Goal: Transaction & Acquisition: Purchase product/service

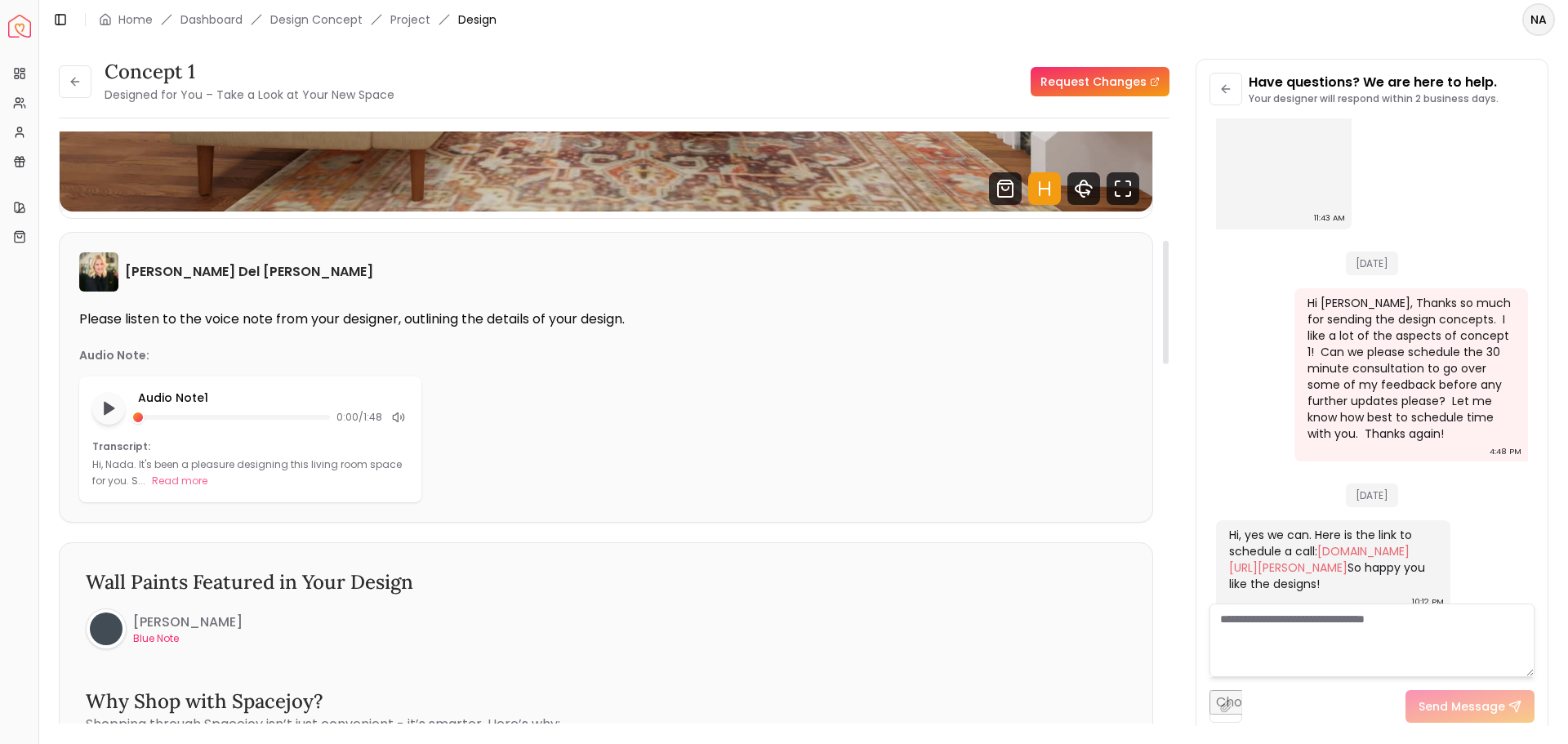
scroll to position [572, 0]
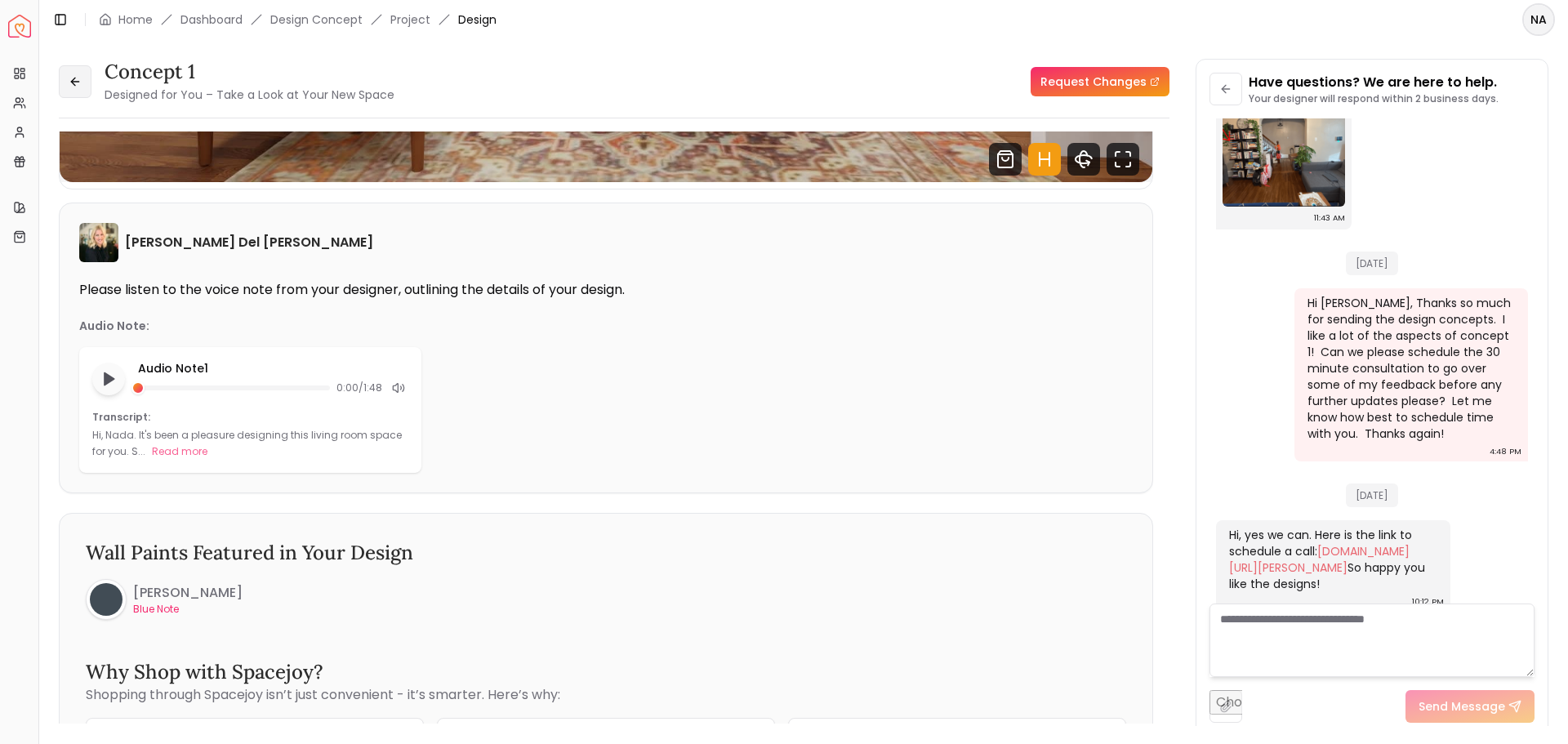
click at [65, 83] on button at bounding box center [75, 81] width 33 height 33
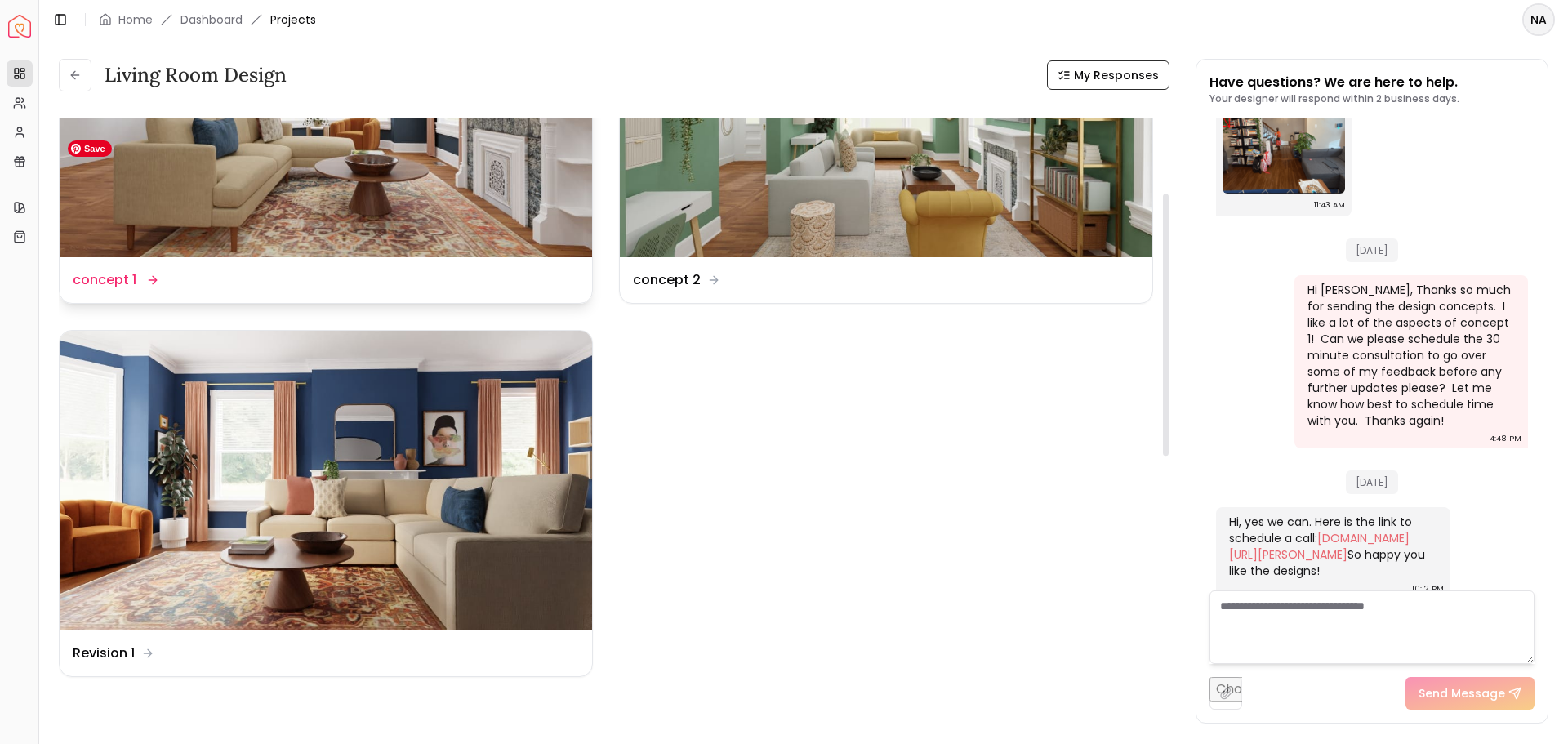
scroll to position [245, 0]
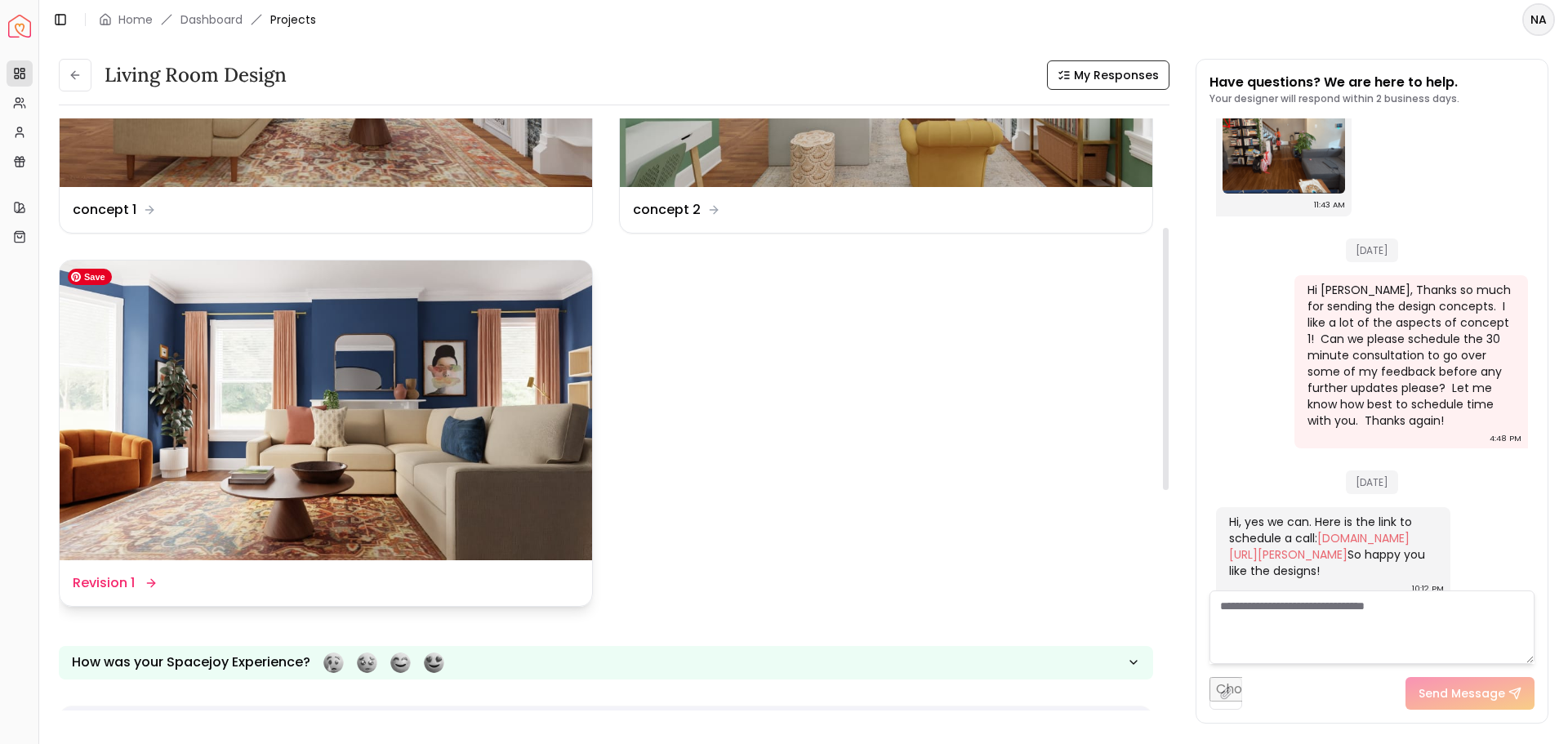
click at [499, 449] on img at bounding box center [326, 410] width 532 height 300
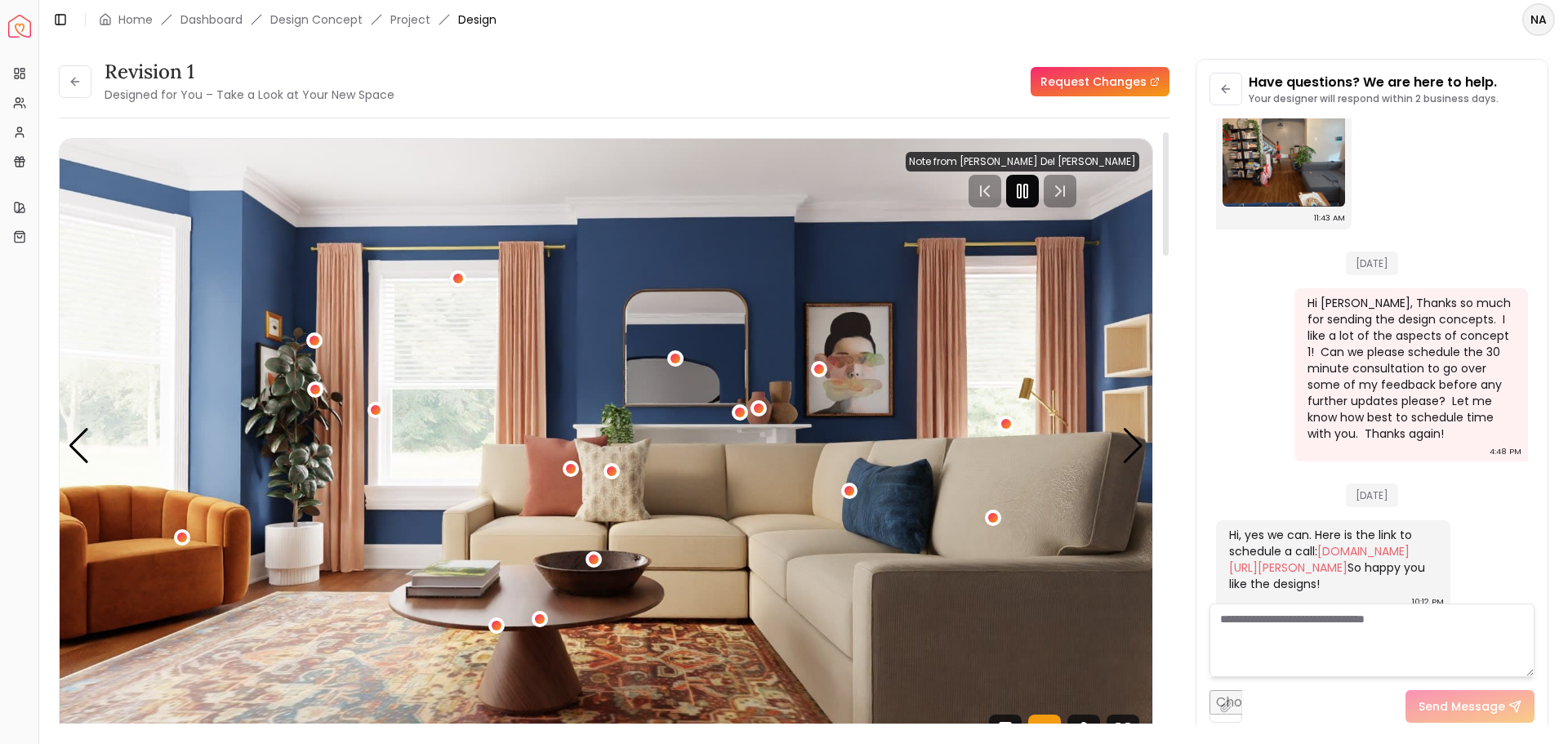
click at [1033, 188] on icon "Pause" at bounding box center [1023, 191] width 20 height 20
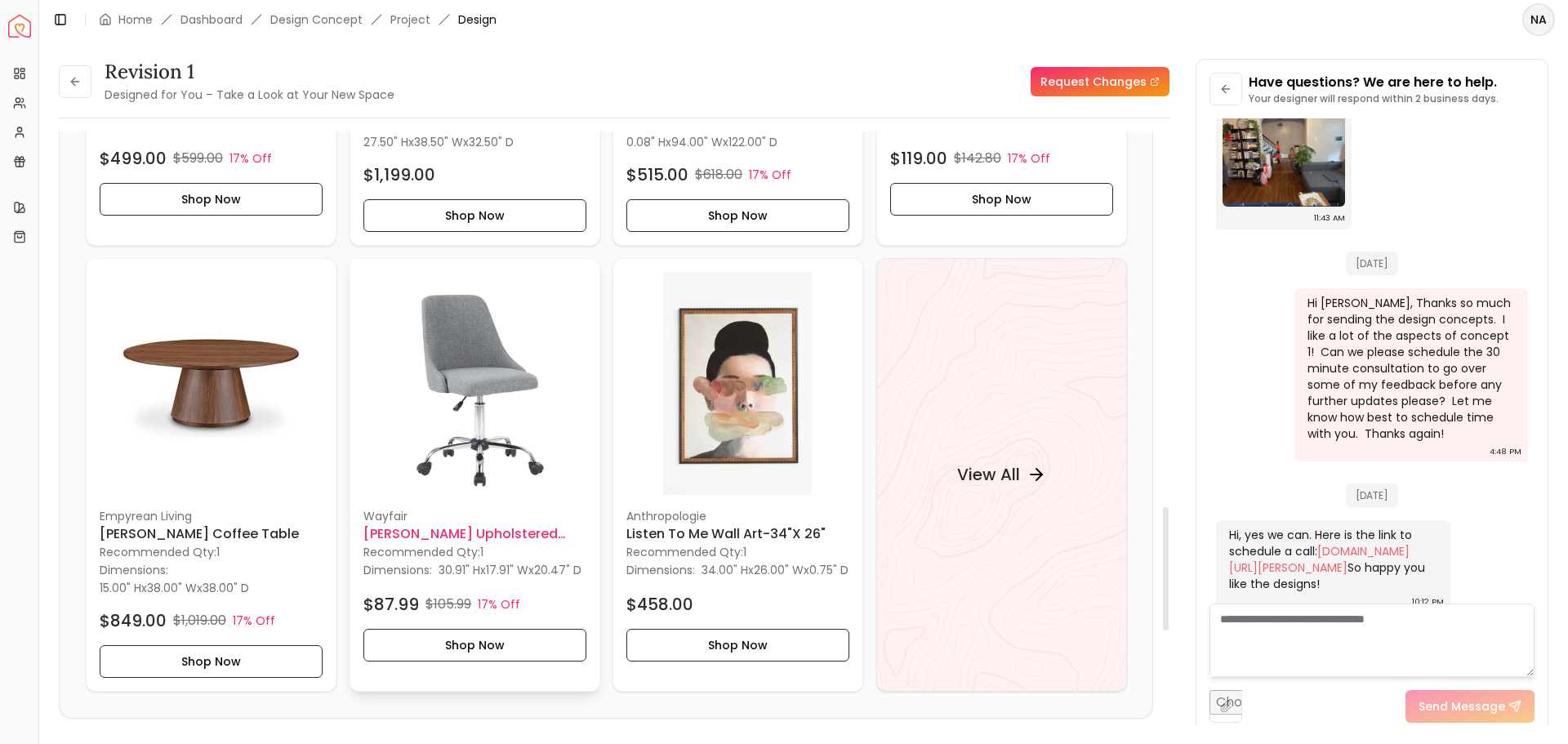
scroll to position [1796, 0]
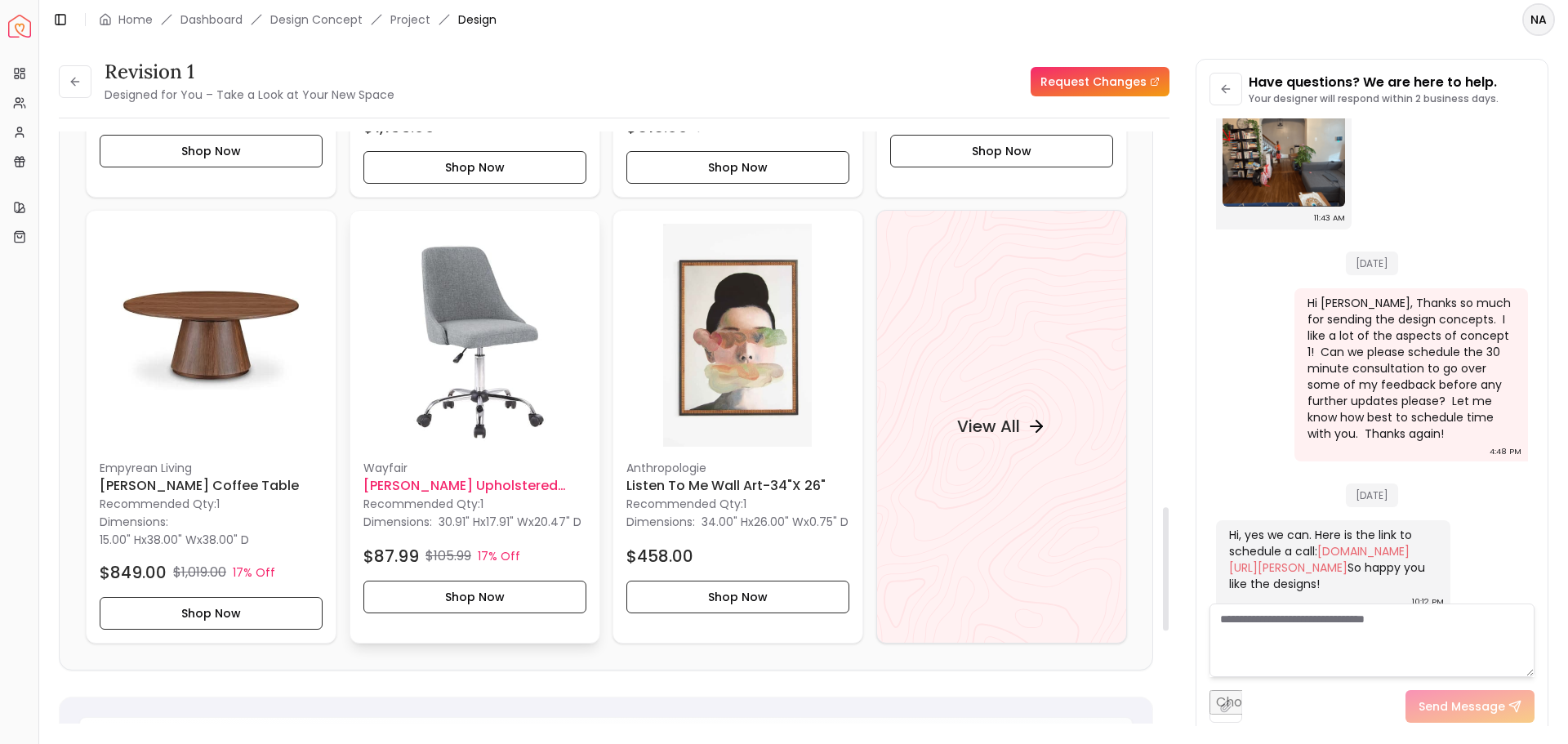
click at [530, 484] on h6 "[PERSON_NAME] Upholstered Office Chair" at bounding box center [475, 486] width 223 height 20
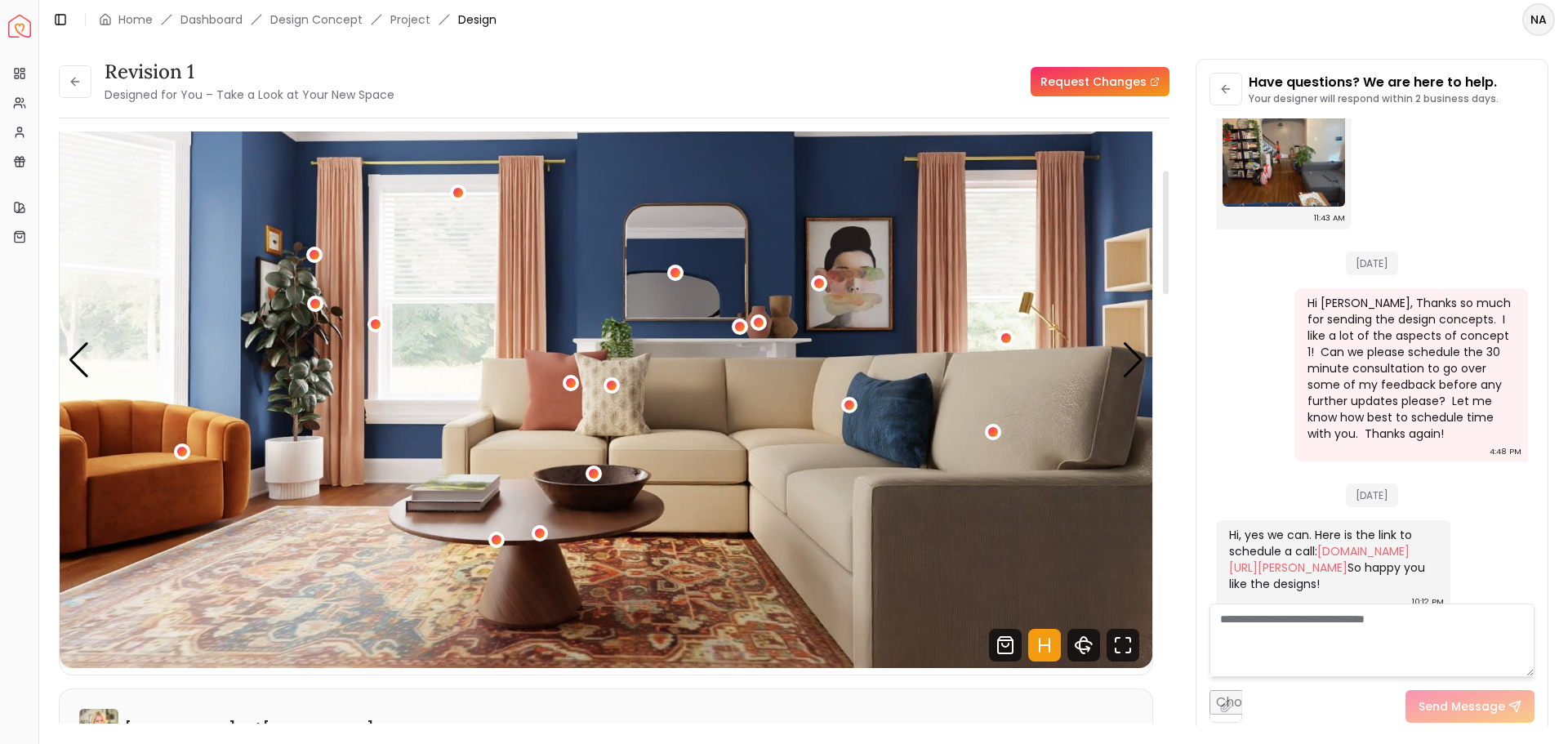
scroll to position [82, 0]
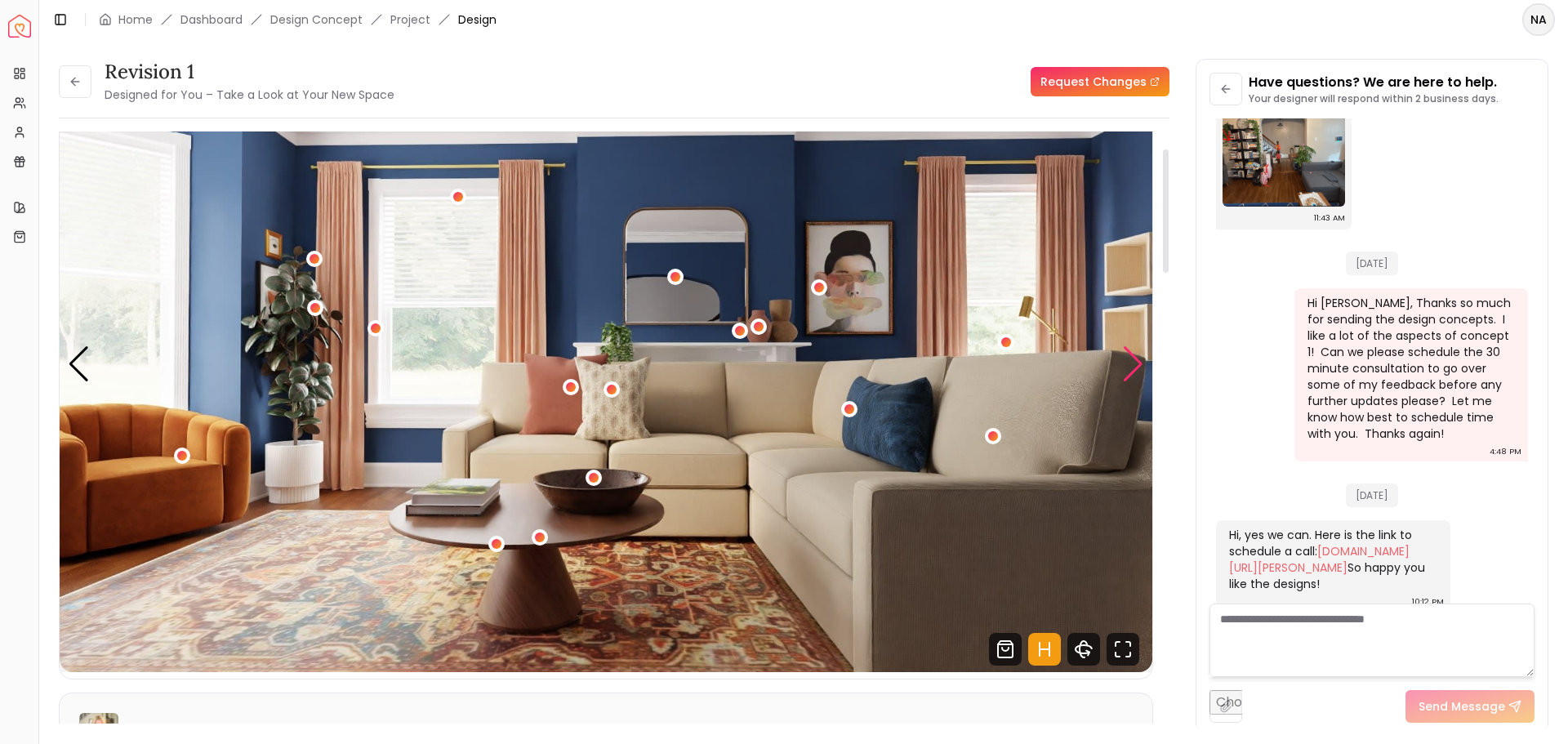
click at [1131, 370] on div "Next slide" at bounding box center [1133, 364] width 22 height 35
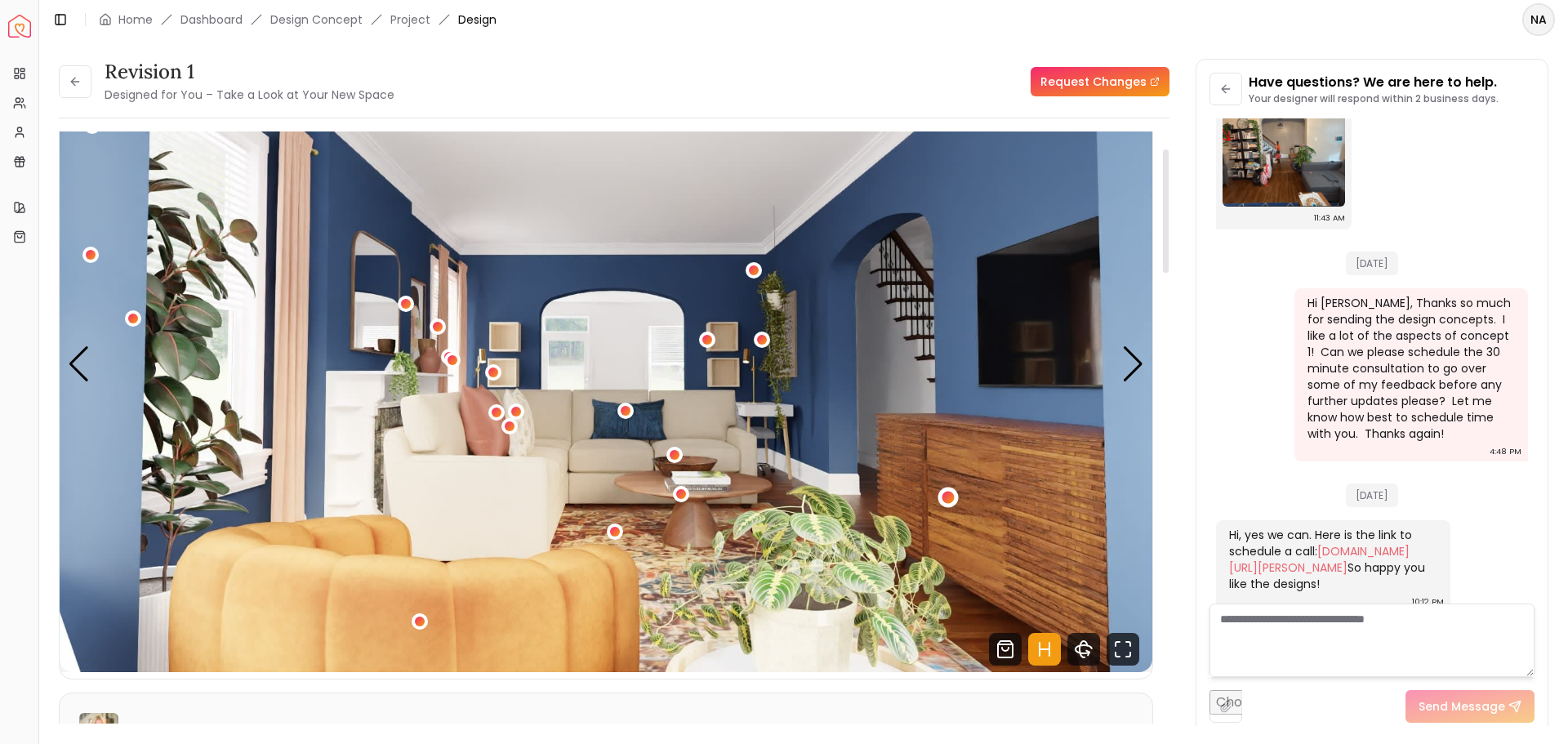
click at [946, 498] on div "2 / 5" at bounding box center [948, 498] width 12 height 12
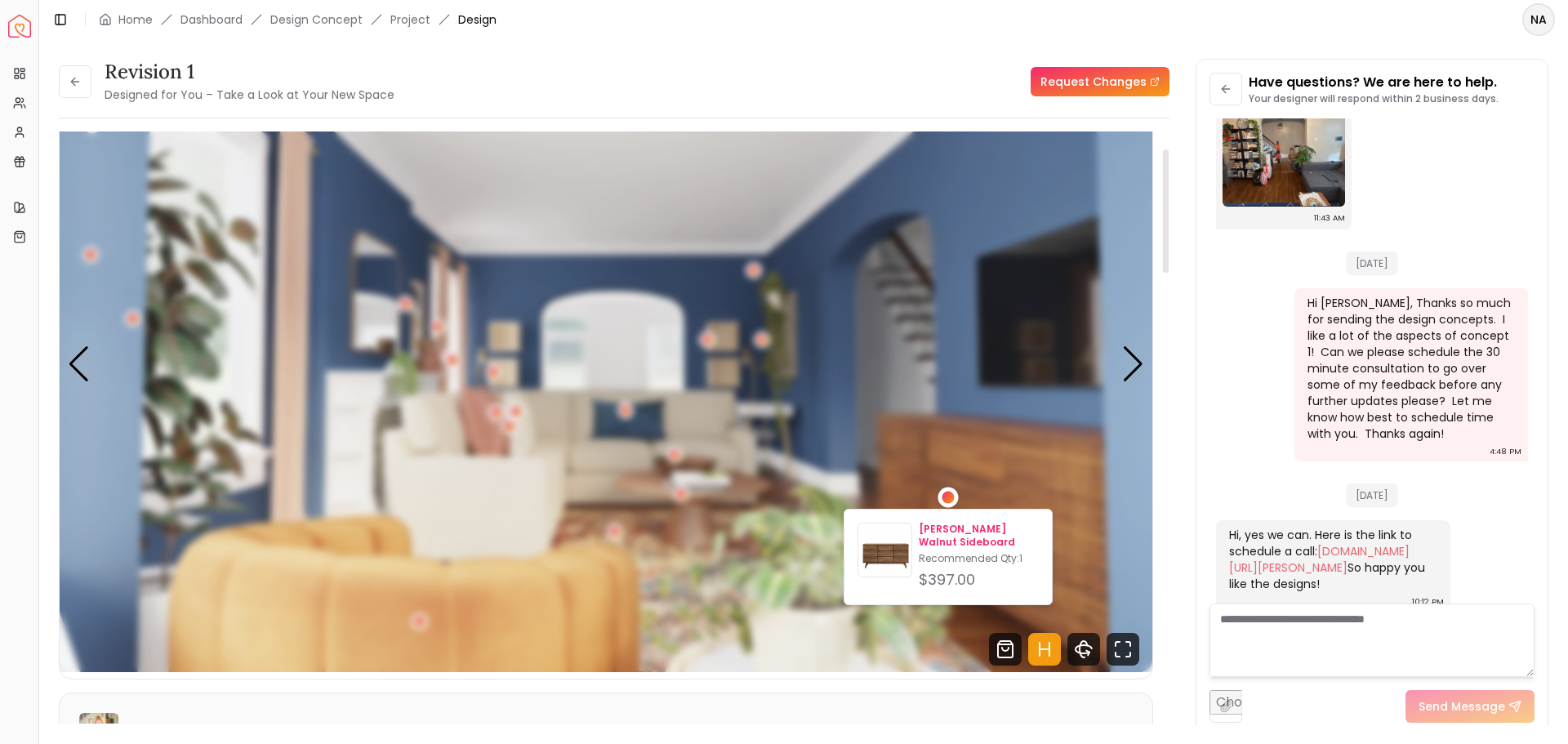
click at [949, 546] on p "[PERSON_NAME] Walnut Sideboard" at bounding box center [979, 535] width 120 height 27
click at [951, 501] on div "2 / 5" at bounding box center [948, 498] width 12 height 12
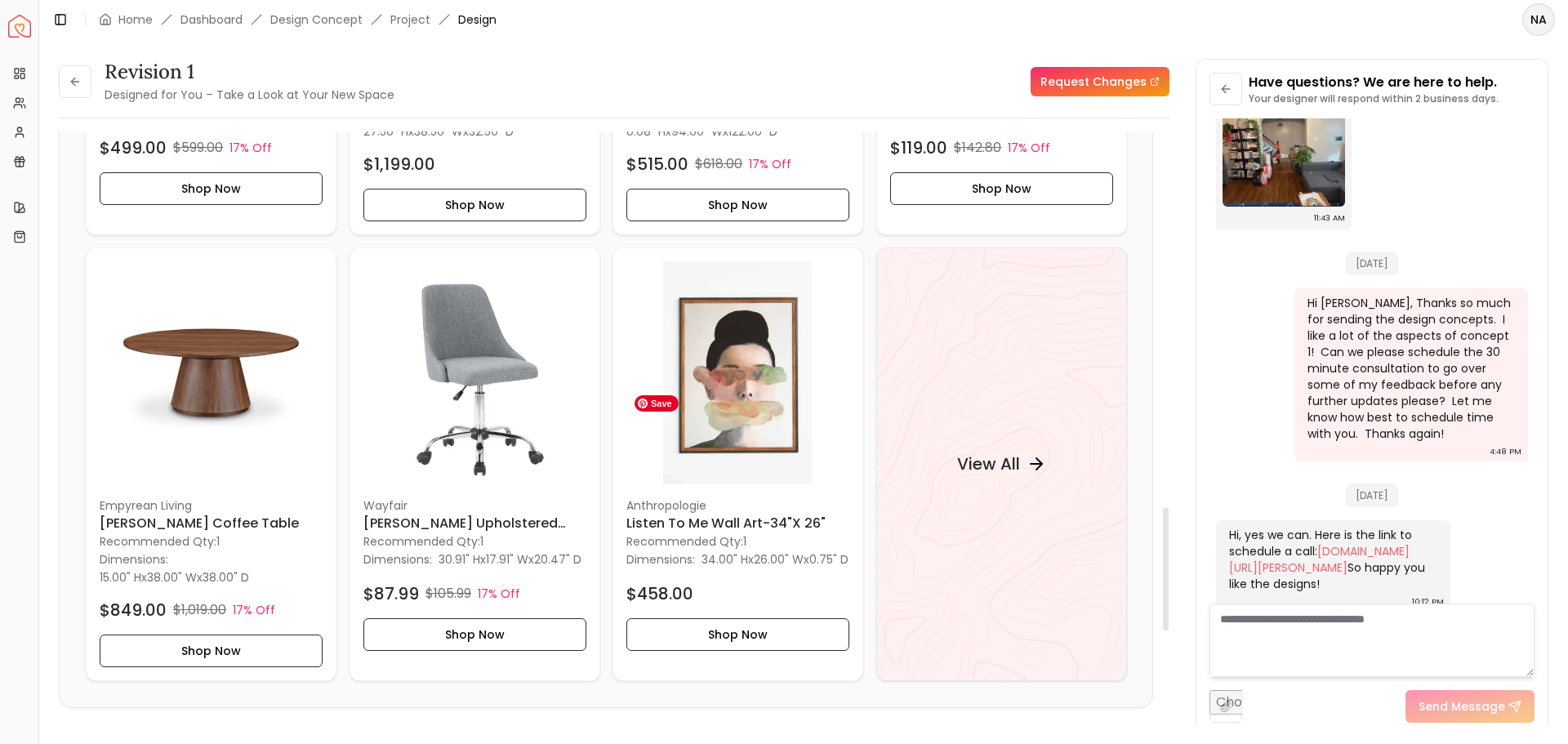
scroll to position [1796, 0]
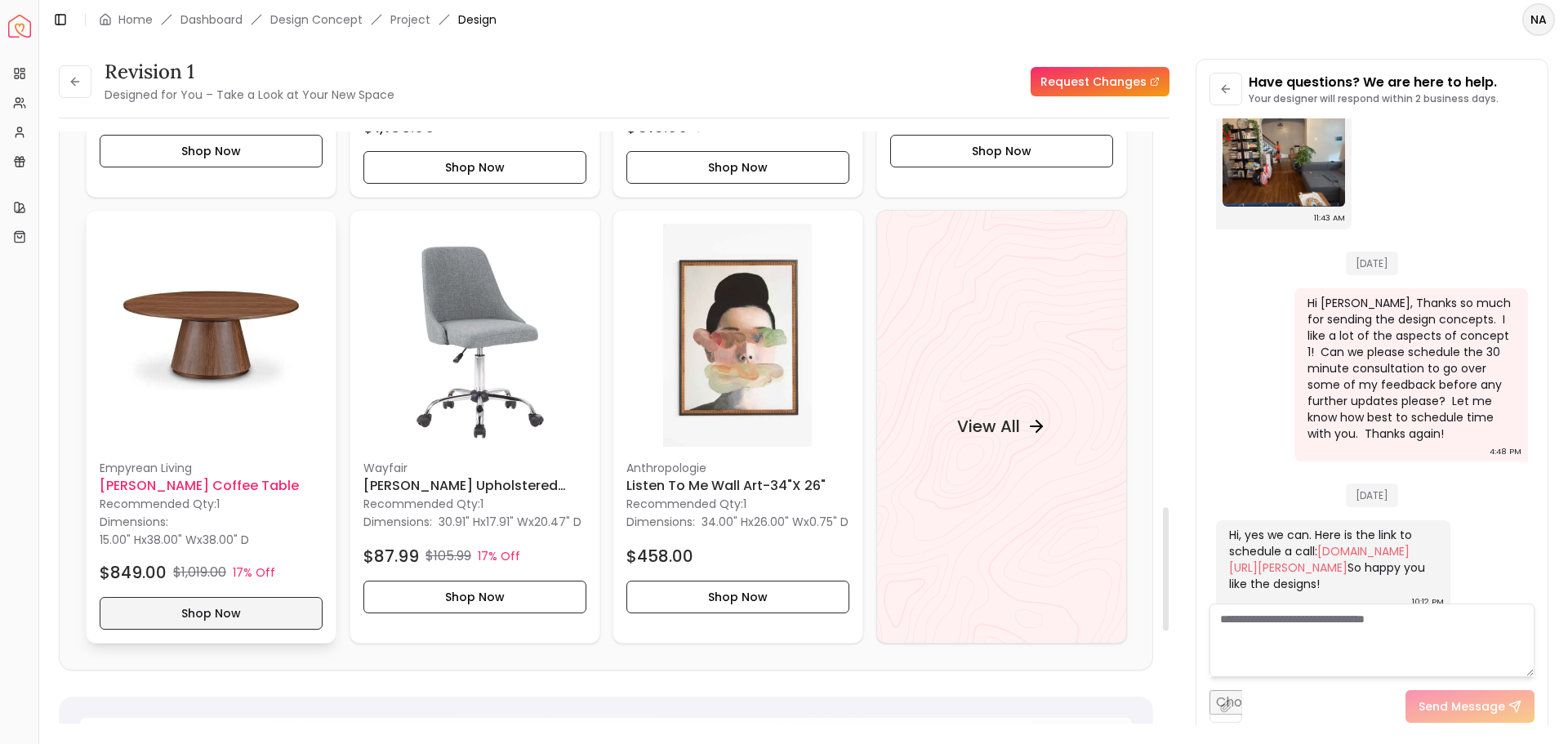
click at [198, 618] on button "Shop Now" at bounding box center [211, 613] width 223 height 33
click at [971, 425] on h4 "View All" at bounding box center [989, 426] width 63 height 23
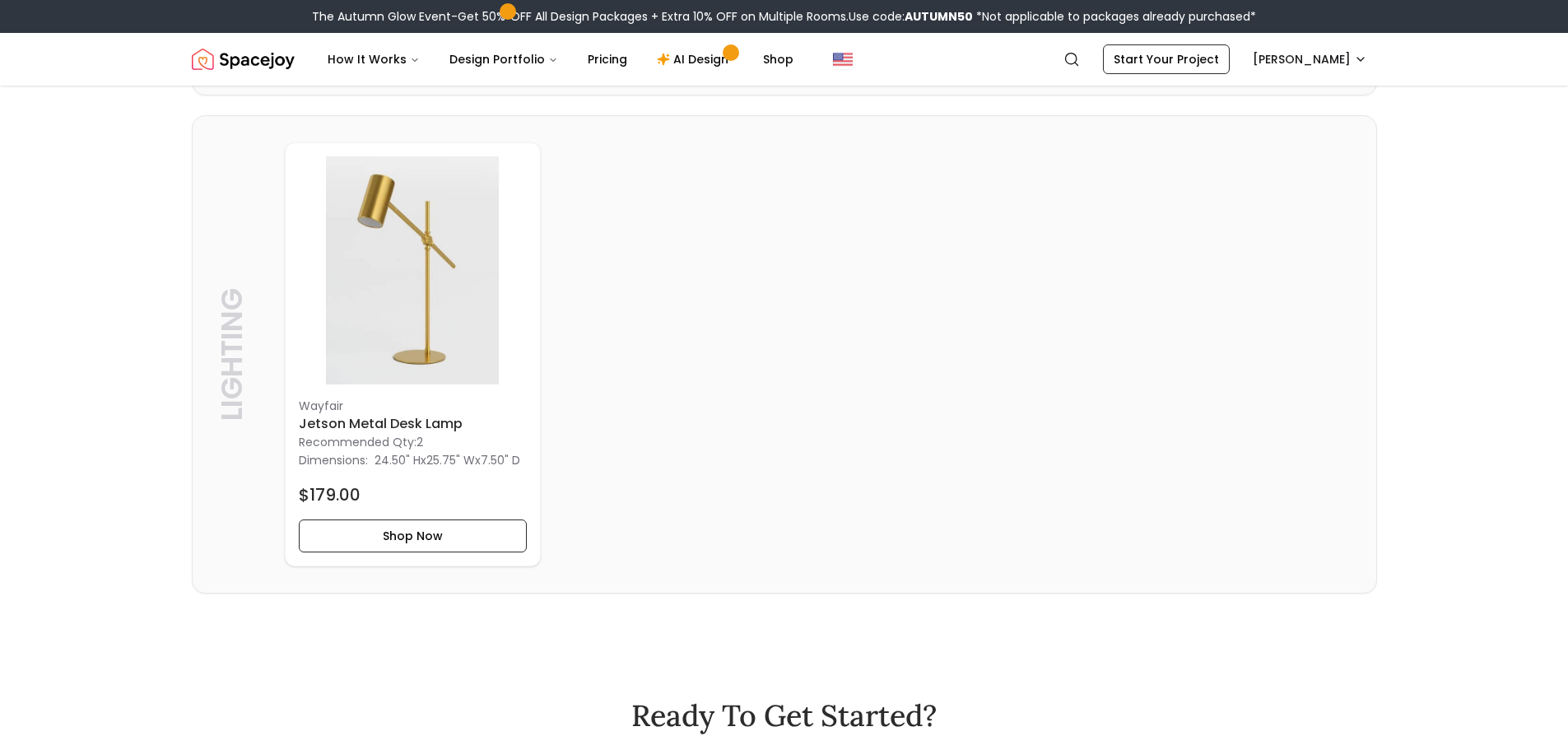
scroll to position [3705, 0]
